Goal: Transaction & Acquisition: Purchase product/service

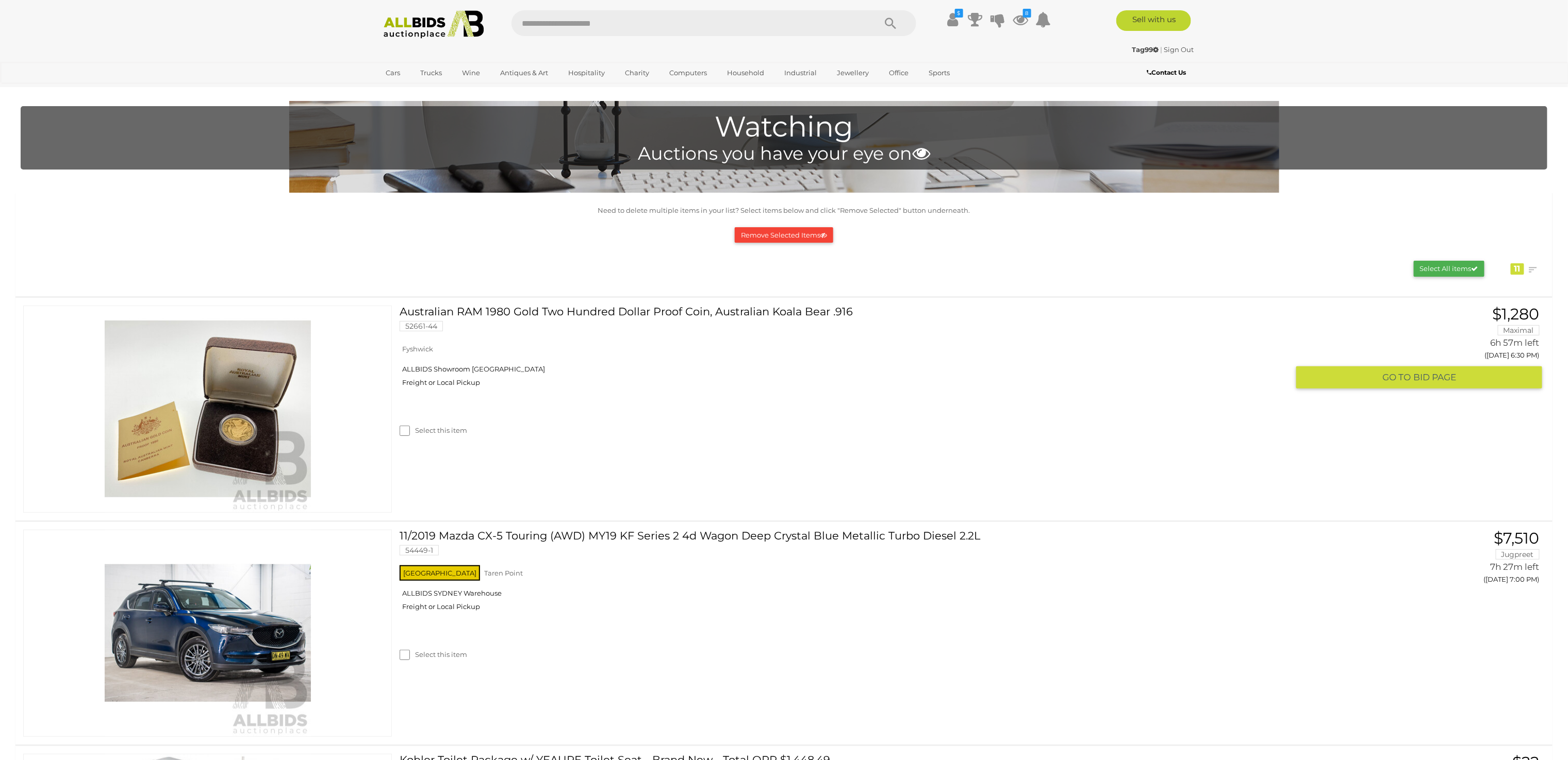
click at [634, 311] on link "Australian RAM 1980 Gold Two Hundred Dollar Proof Coin, Australian Koala Bear .…" at bounding box center [848, 322] width 881 height 33
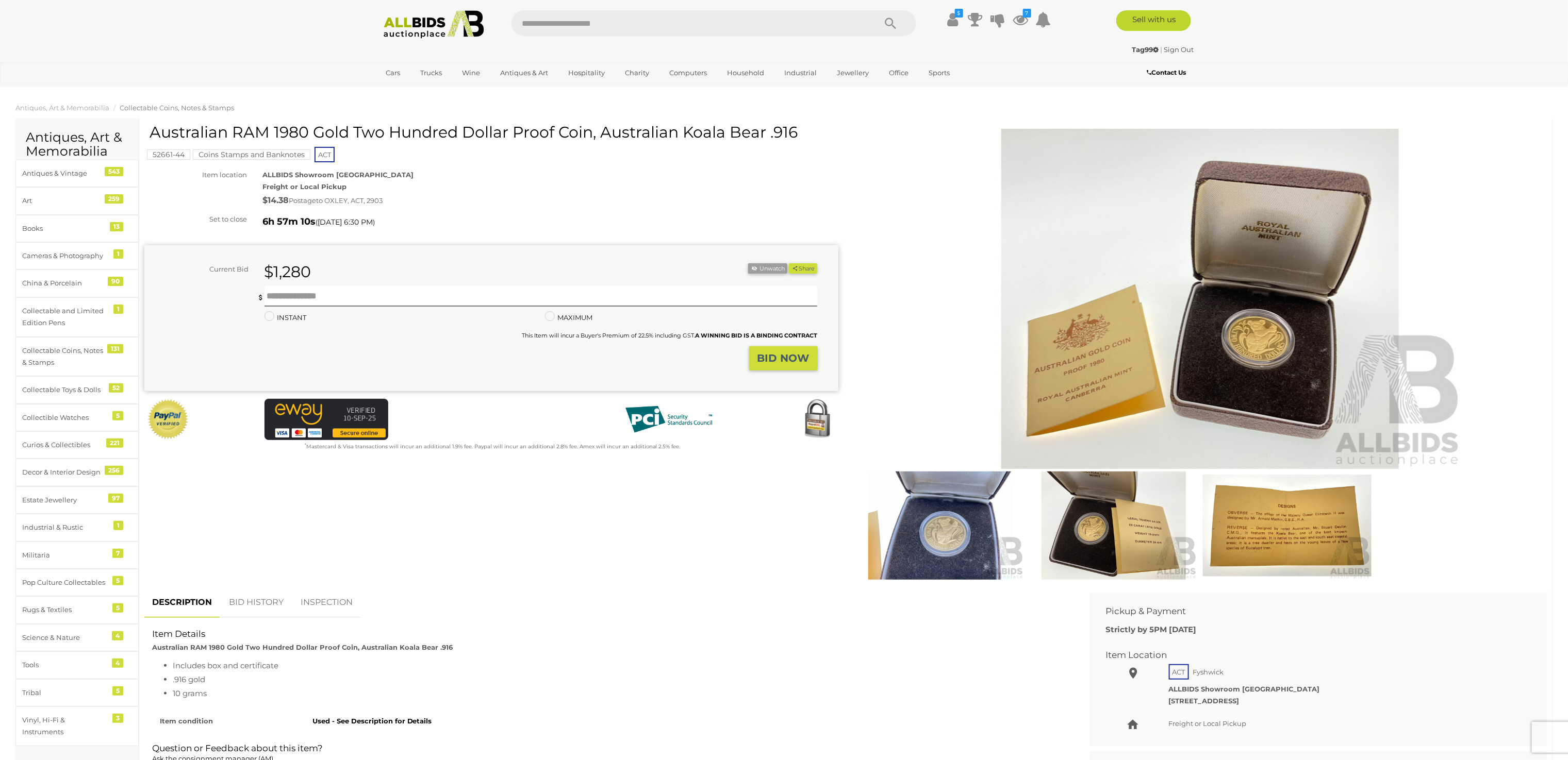
click at [1276, 532] on img at bounding box center [1287, 526] width 168 height 108
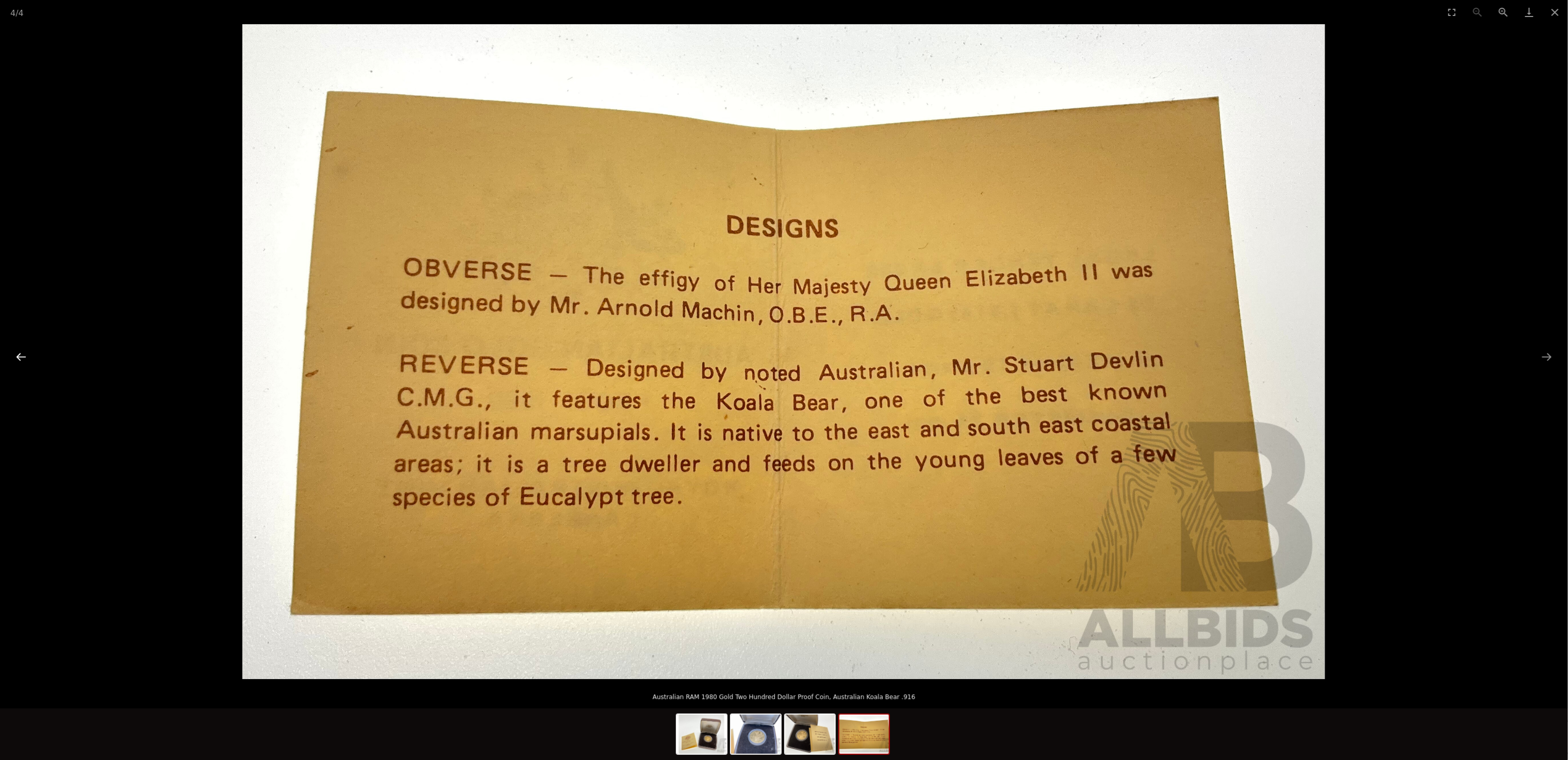
click at [21, 355] on button "Previous slide" at bounding box center [21, 357] width 22 height 20
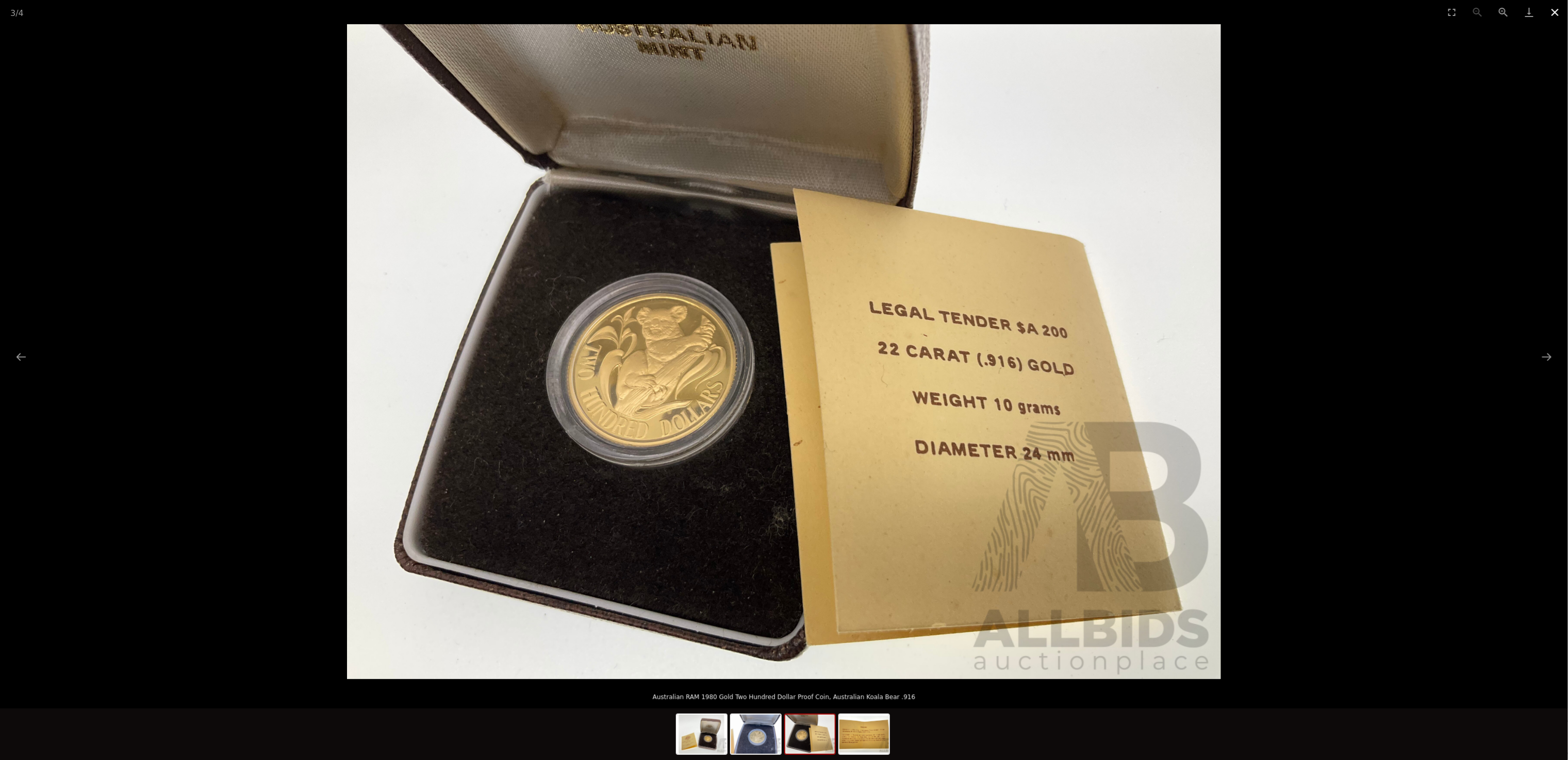
click at [1554, 10] on button "Close gallery" at bounding box center [1555, 12] width 26 height 24
